Goal: Task Accomplishment & Management: Use online tool/utility

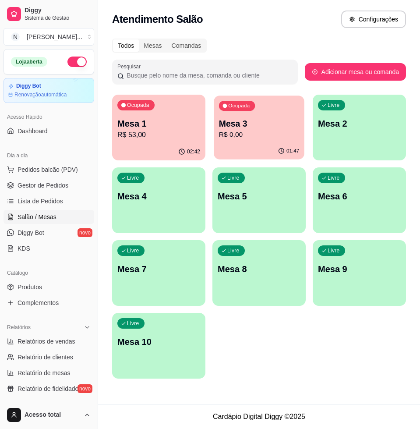
click at [256, 139] on p "R$ 0,00" at bounding box center [259, 135] width 80 height 10
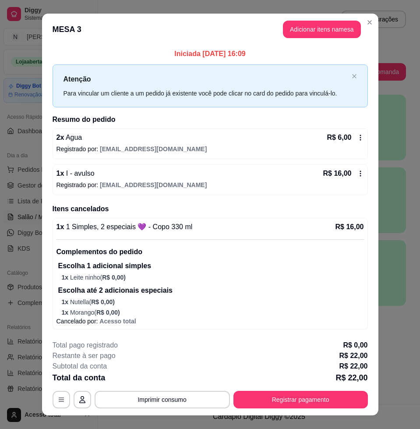
scroll to position [14, 0]
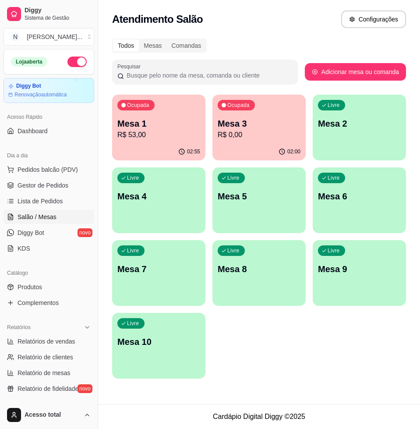
click at [154, 137] on p "R$ 53,00" at bounding box center [158, 135] width 83 height 11
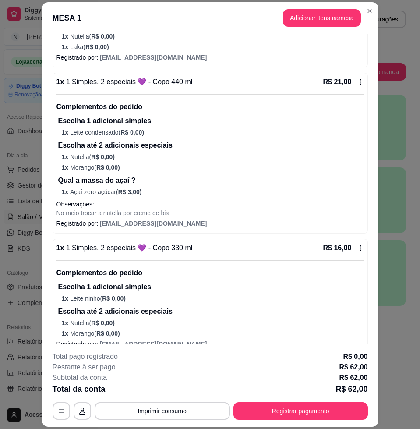
scroll to position [213, 0]
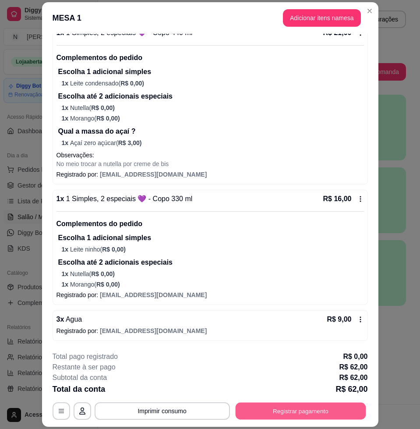
click at [294, 412] on button "Registrar pagamento" at bounding box center [300, 411] width 131 height 17
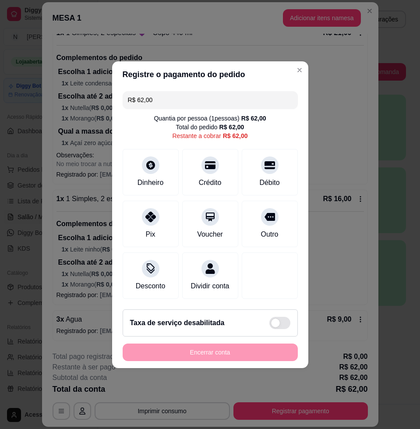
click at [176, 99] on input "R$ 62,00" at bounding box center [210, 100] width 165 height 18
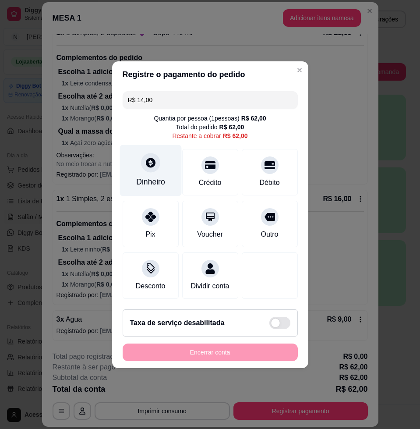
click at [158, 176] on div "Dinheiro" at bounding box center [150, 181] width 29 height 11
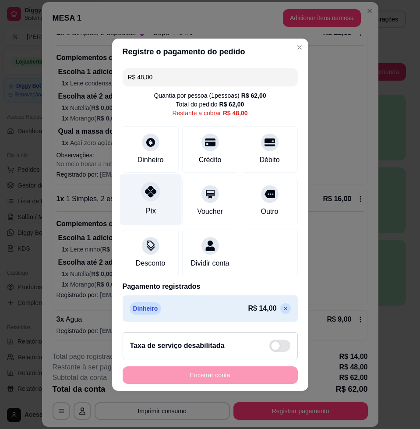
click at [148, 186] on icon at bounding box center [150, 191] width 11 height 11
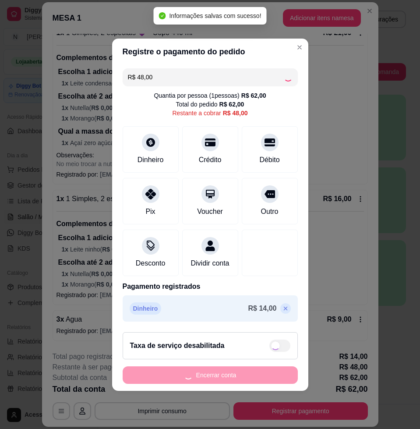
type input "R$ 0,00"
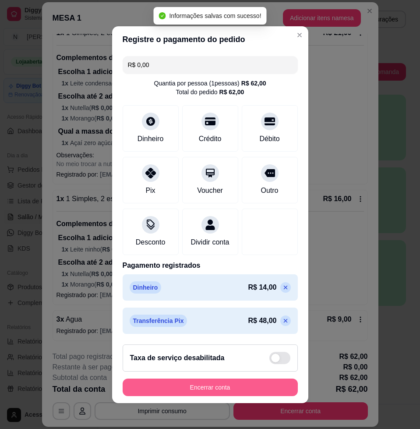
click at [222, 395] on button "Encerrar conta" at bounding box center [210, 388] width 175 height 18
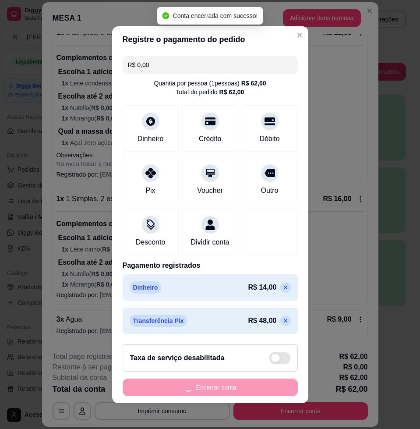
scroll to position [0, 0]
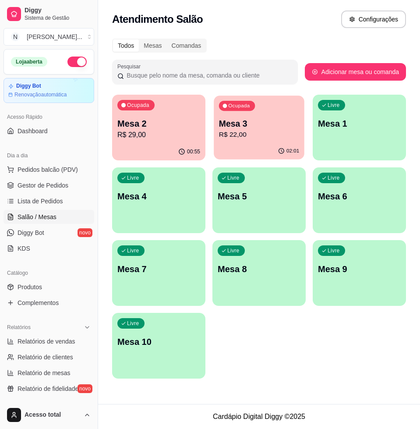
click at [250, 125] on p "Mesa 3" at bounding box center [259, 124] width 80 height 12
click at [147, 138] on p "R$ 29,00" at bounding box center [158, 135] width 83 height 11
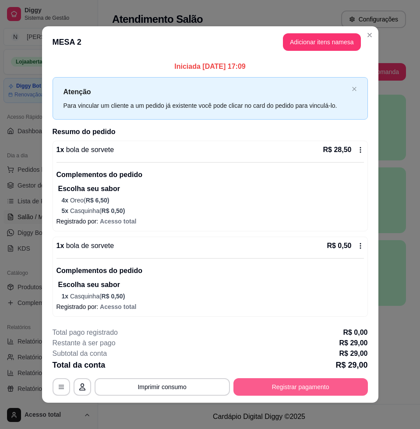
click at [284, 388] on button "Registrar pagamento" at bounding box center [301, 387] width 135 height 18
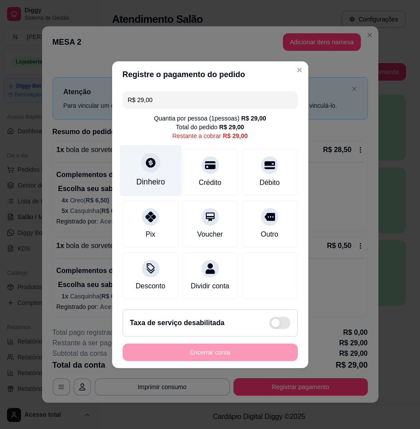
click at [144, 167] on div "Dinheiro" at bounding box center [151, 170] width 62 height 51
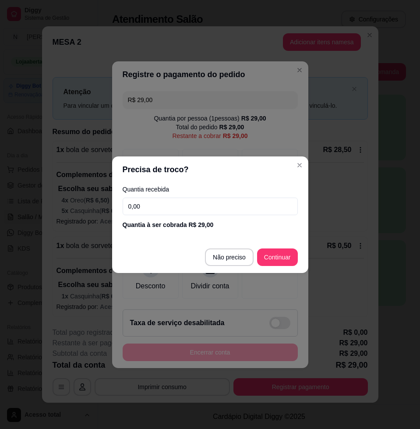
click at [191, 206] on input "0,00" at bounding box center [210, 207] width 175 height 18
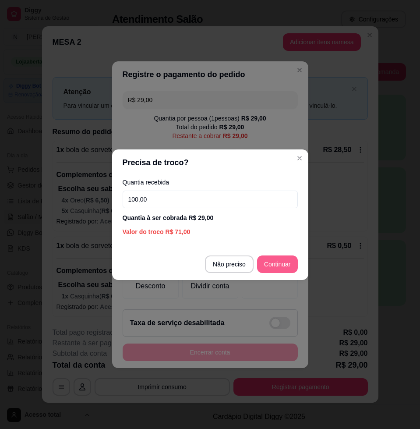
type input "100,00"
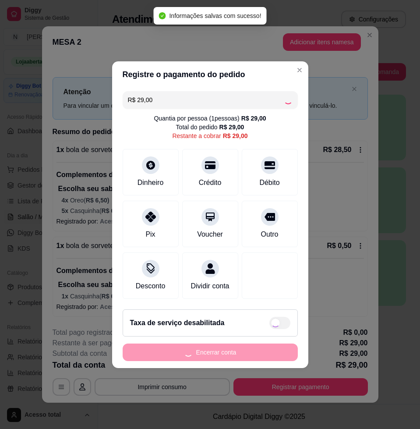
type input "R$ 0,00"
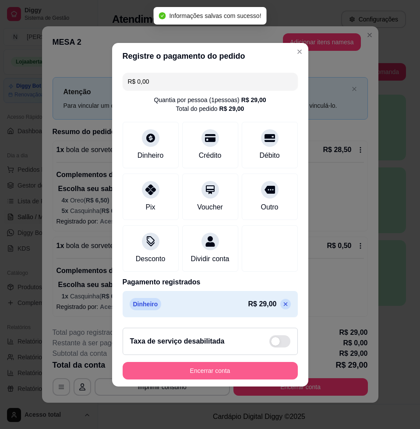
click at [247, 371] on button "Encerrar conta" at bounding box center [210, 371] width 175 height 18
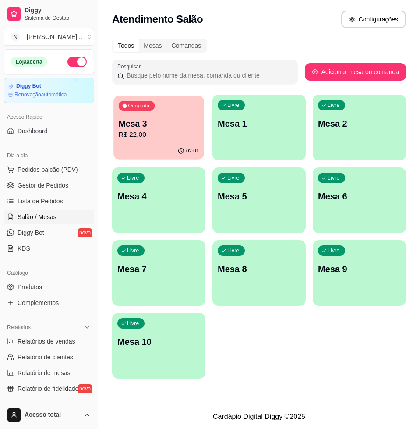
click at [184, 130] on p "R$ 22,00" at bounding box center [159, 135] width 80 height 10
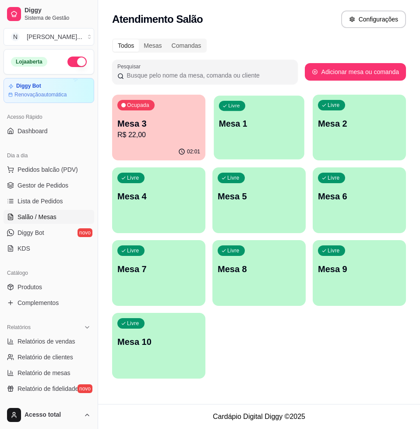
click at [268, 134] on div "Livre Mesa 1" at bounding box center [259, 122] width 91 height 53
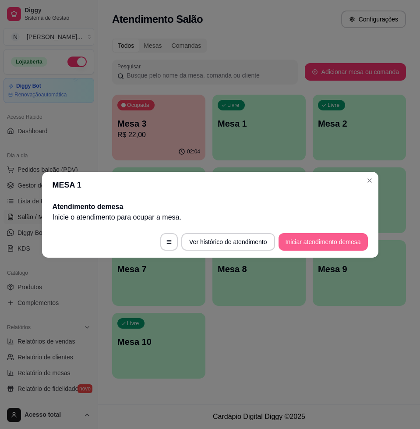
click at [297, 245] on button "Iniciar atendimento de mesa" at bounding box center [323, 242] width 89 height 18
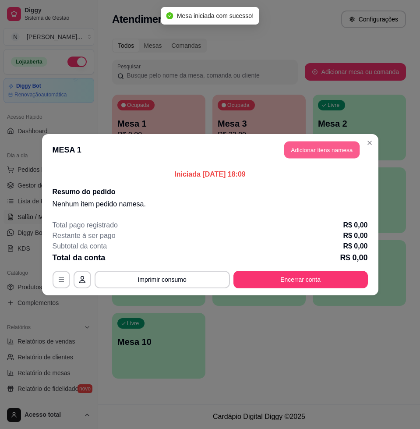
click at [295, 148] on button "Adicionar itens na mesa" at bounding box center [321, 149] width 75 height 17
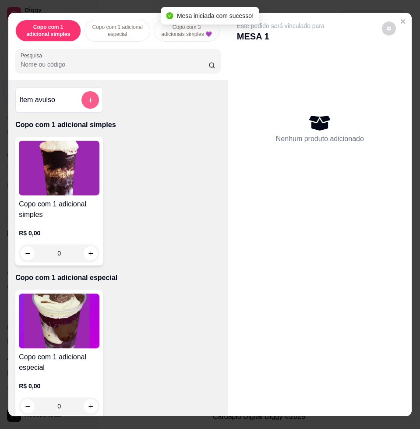
click at [88, 103] on icon "add-separate-item" at bounding box center [90, 100] width 7 height 7
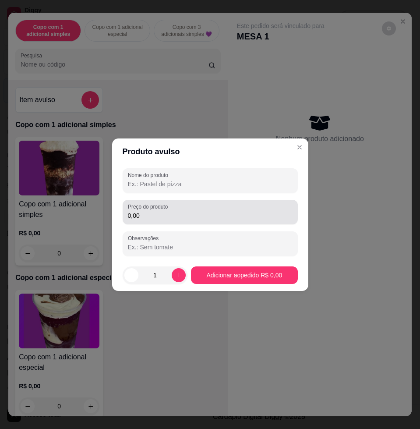
click at [181, 214] on input "0,00" at bounding box center [210, 215] width 165 height 9
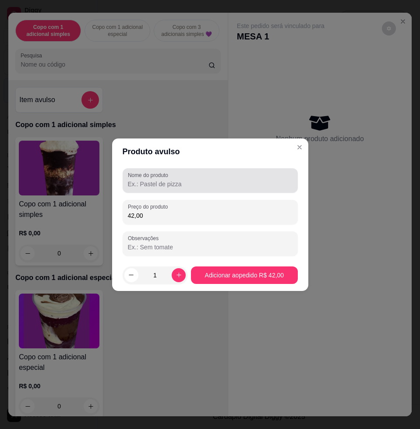
type input "42,00"
click at [260, 174] on div at bounding box center [210, 181] width 165 height 18
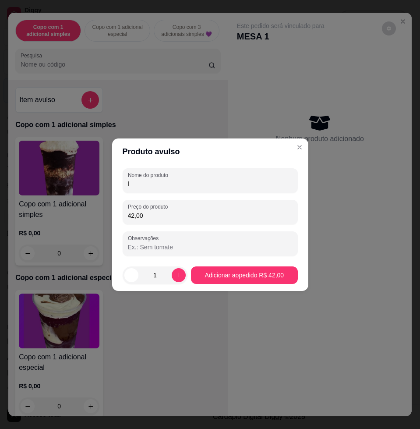
type input "l"
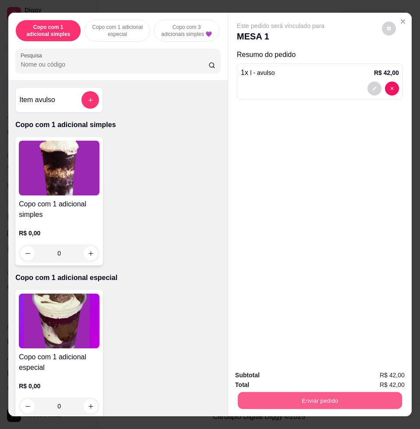
click at [330, 392] on button "Enviar pedido" at bounding box center [320, 400] width 164 height 17
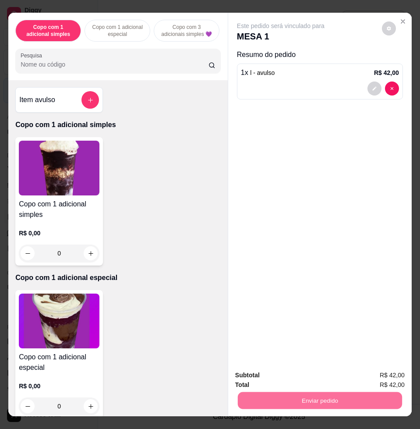
click at [373, 370] on button "Enviar pedido" at bounding box center [381, 374] width 48 height 16
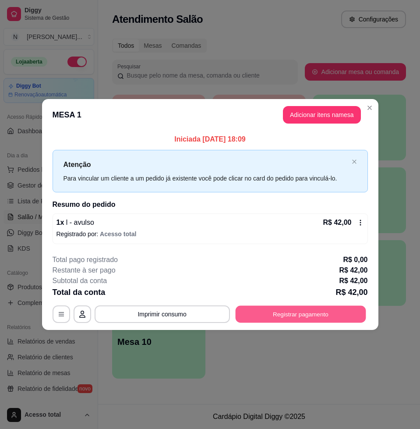
click at [278, 312] on button "Registrar pagamento" at bounding box center [300, 314] width 131 height 17
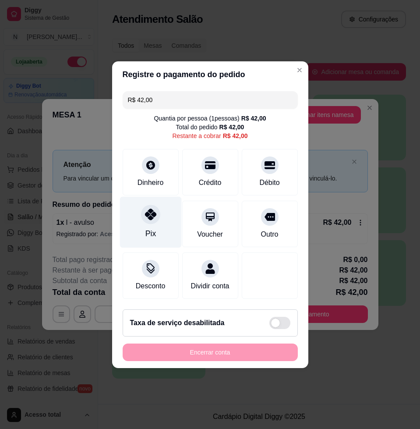
click at [146, 212] on icon at bounding box center [150, 214] width 11 height 11
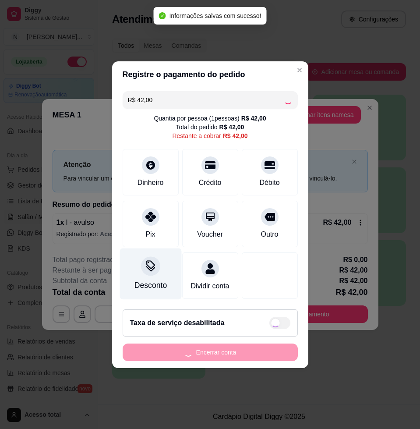
type input "R$ 0,00"
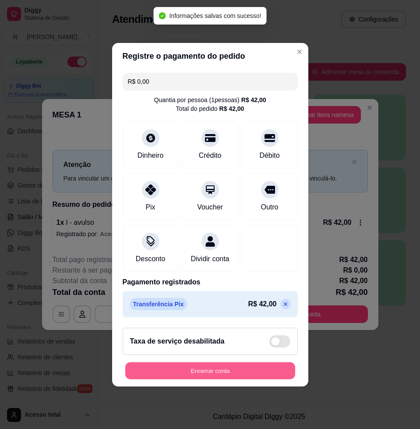
click at [232, 376] on button "Encerrar conta" at bounding box center [210, 370] width 170 height 17
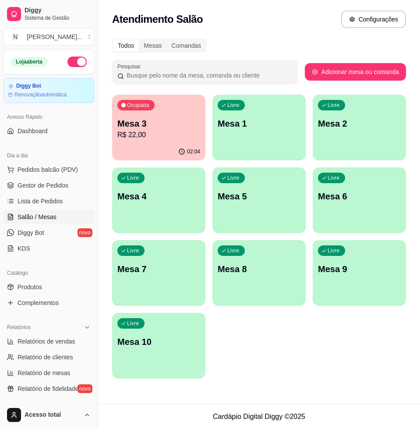
drag, startPoint x: 375, startPoint y: 131, endPoint x: 375, endPoint y: 124, distance: 7.5
